Goal: Information Seeking & Learning: Learn about a topic

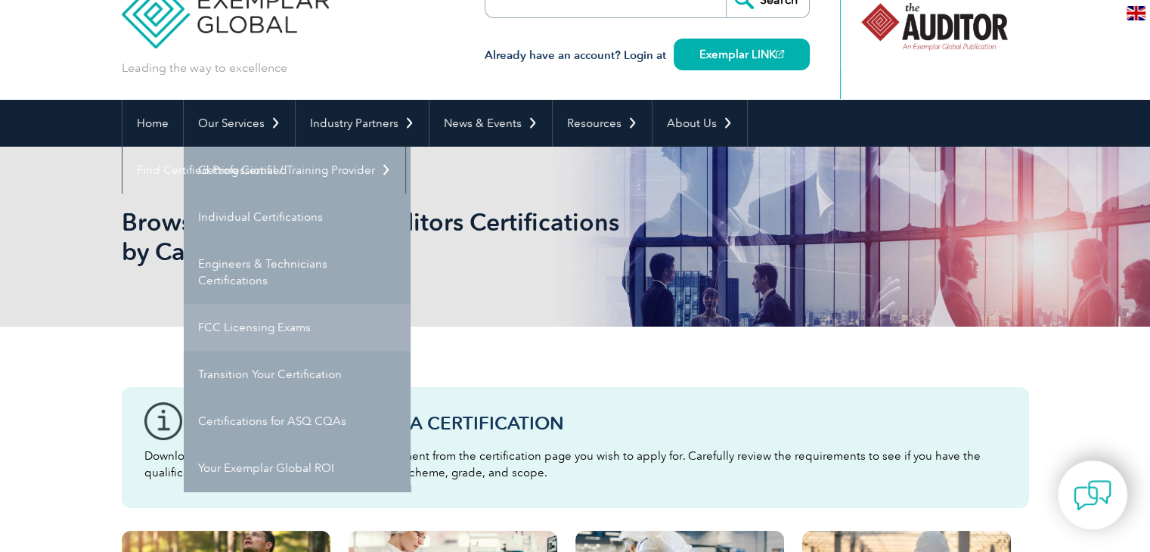
scroll to position [24, 0]
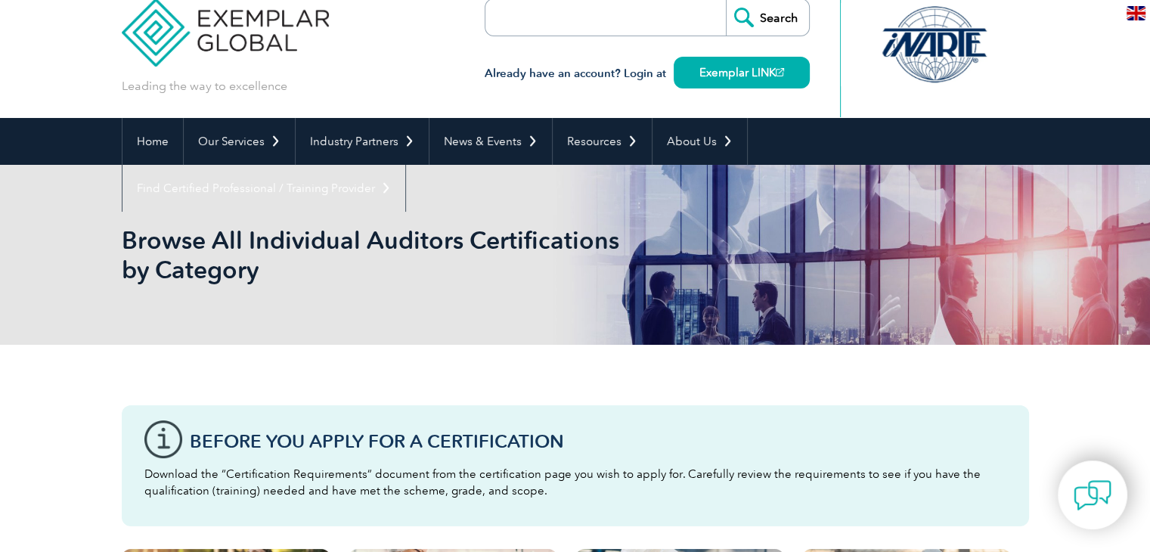
click at [533, 362] on div "Before You Apply For a Certification Download the “Certification Requirements” …" at bounding box center [575, 360] width 907 height 30
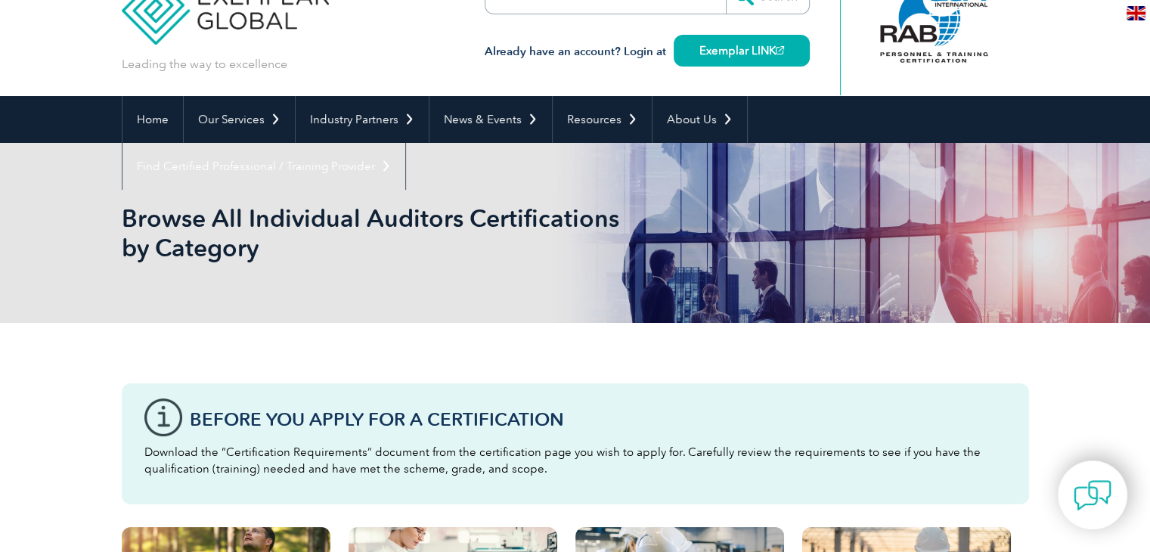
scroll to position [0, 0]
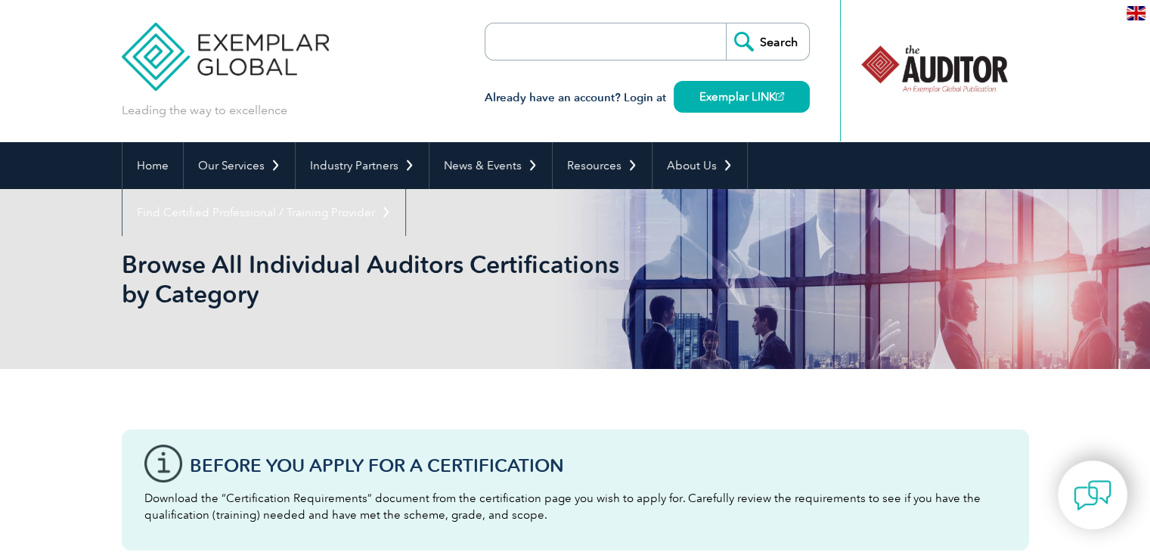
click at [623, 41] on input "search" at bounding box center [572, 41] width 159 height 36
type input "six sigma"
click at [726, 23] on input "Search" at bounding box center [767, 41] width 83 height 36
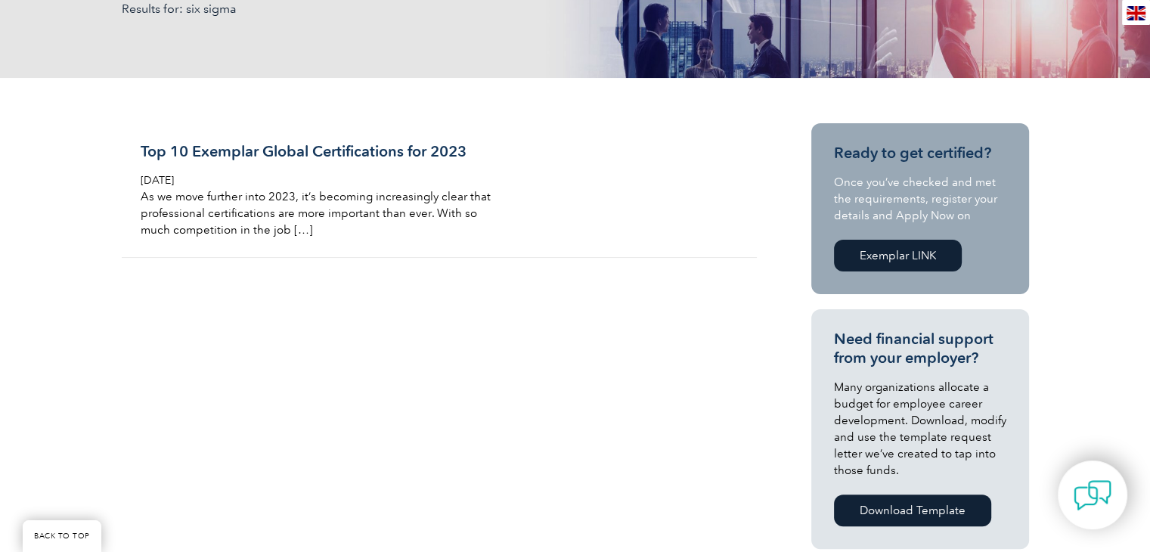
scroll to position [292, 0]
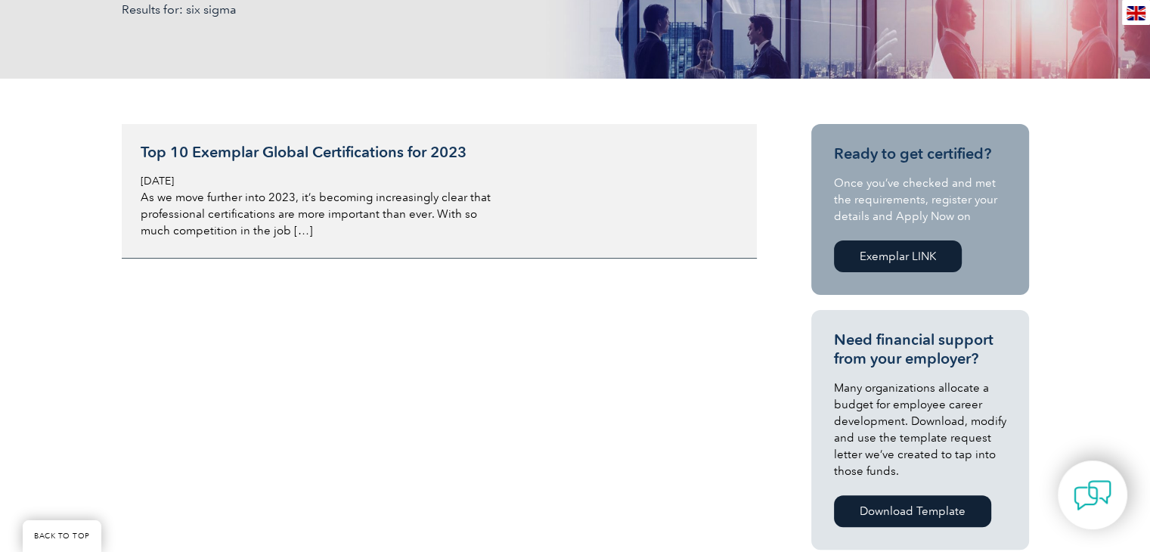
click at [307, 156] on h3 "Top 10 Exemplar Global Certifications for 2023" at bounding box center [320, 152] width 358 height 19
